Goal: Task Accomplishment & Management: Use online tool/utility

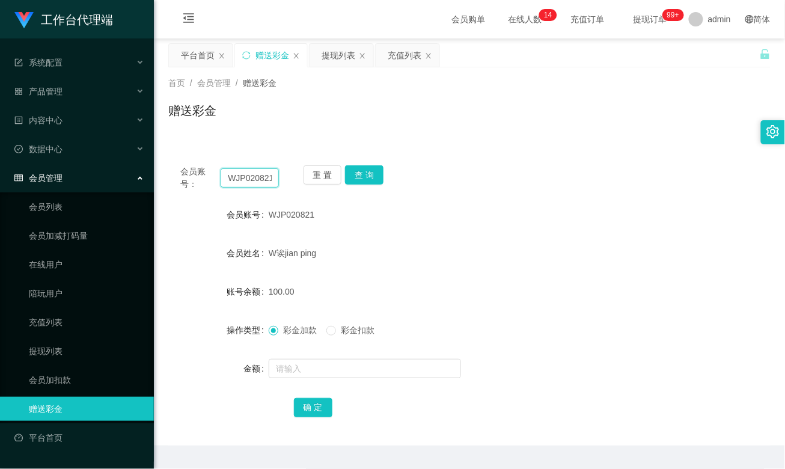
click at [251, 182] on input "WJP020821" at bounding box center [250, 177] width 58 height 19
click at [362, 176] on button "查 询" at bounding box center [364, 174] width 38 height 19
click at [330, 58] on div "提现列表" at bounding box center [339, 55] width 34 height 23
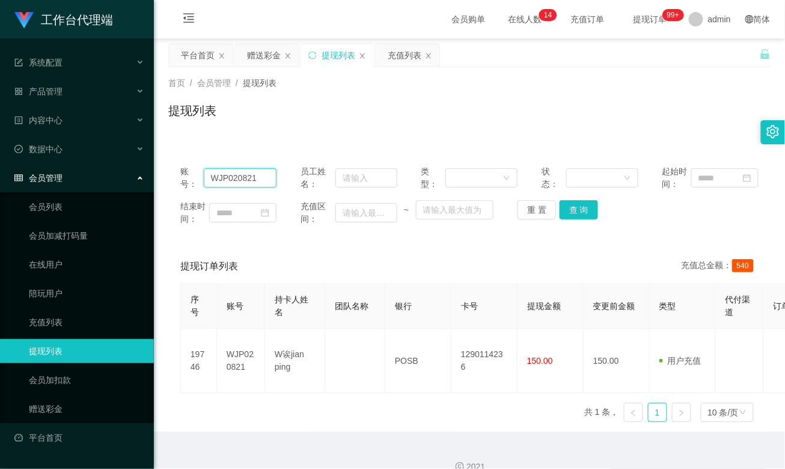
click at [232, 179] on input "WJP020821" at bounding box center [240, 177] width 73 height 19
click at [572, 214] on button "查 询" at bounding box center [579, 209] width 38 height 19
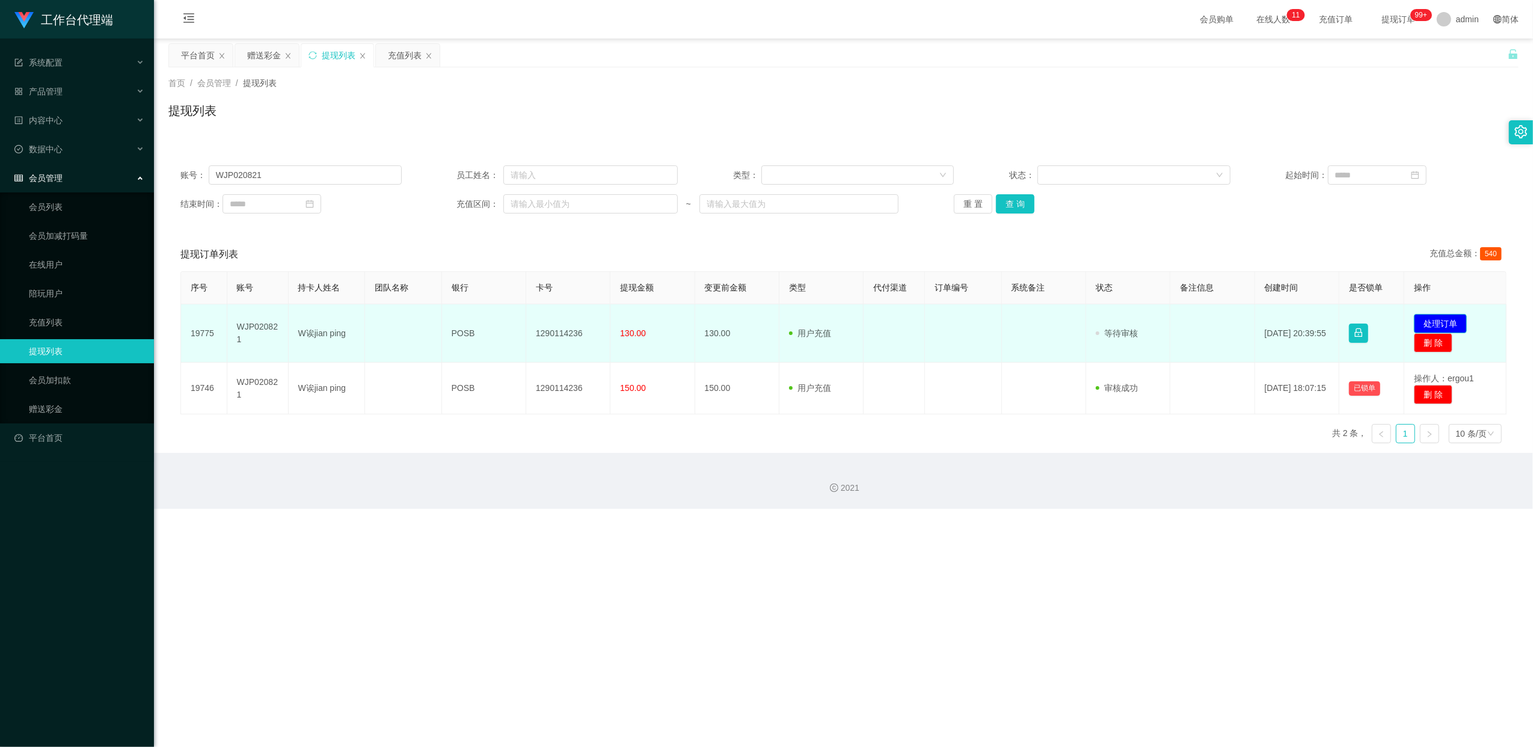
click at [785, 324] on button "处理订单" at bounding box center [1440, 323] width 53 height 19
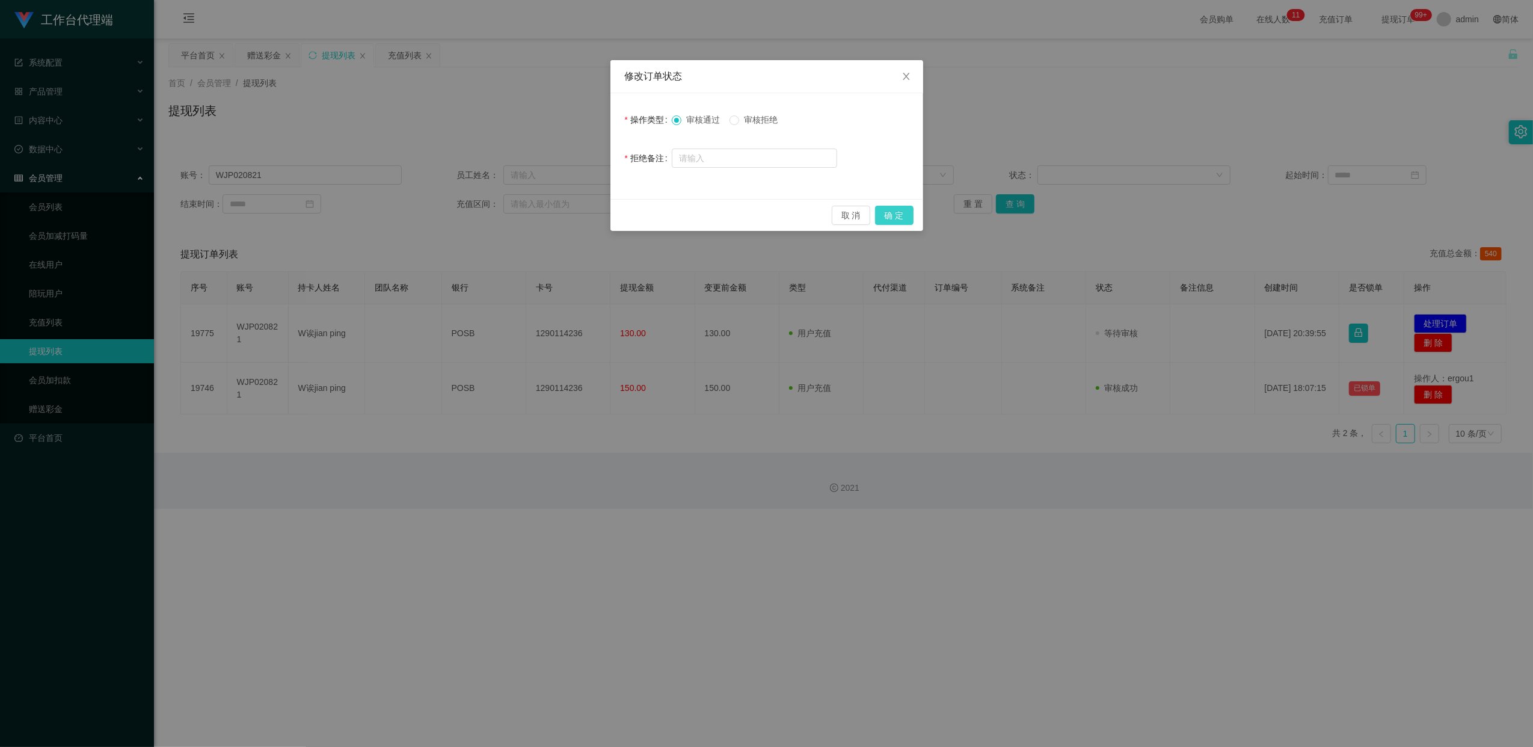
click at [785, 219] on button "确 定" at bounding box center [894, 215] width 38 height 19
